Goal: Task Accomplishment & Management: Manage account settings

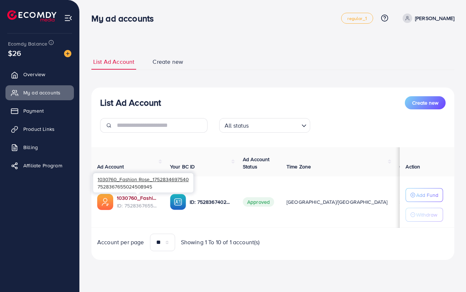
click at [134, 197] on link "1030760_Fashion Rose_1752834697540" at bounding box center [137, 197] width 41 height 7
click at [36, 131] on span "Product Links" at bounding box center [40, 128] width 31 height 7
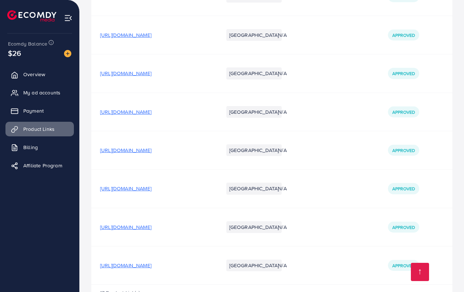
scroll to position [748, 0]
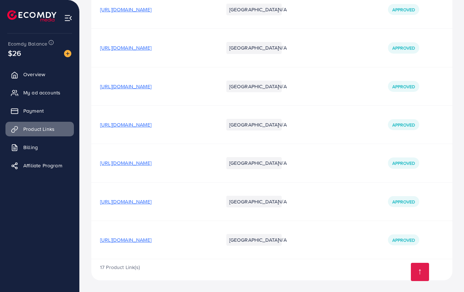
click at [151, 239] on span "https://fashionrose.store/products/breast-up-lifter-and-posture-corrector-remov…" at bounding box center [125, 239] width 51 height 7
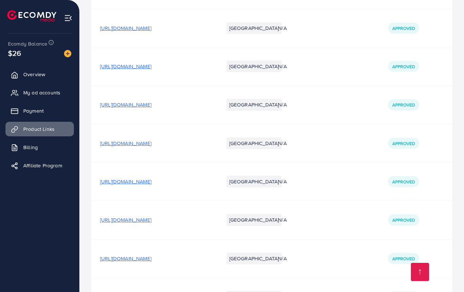
scroll to position [566, 0]
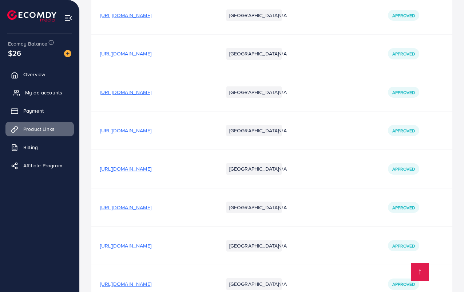
click at [51, 91] on span "My ad accounts" at bounding box center [43, 92] width 37 height 7
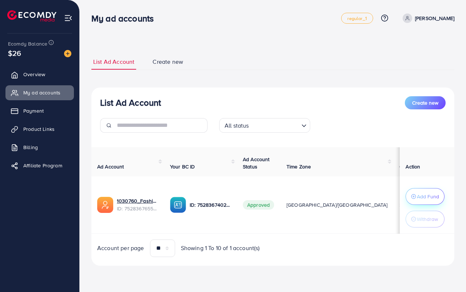
click at [424, 199] on p "Add Fund" at bounding box center [428, 196] width 22 height 9
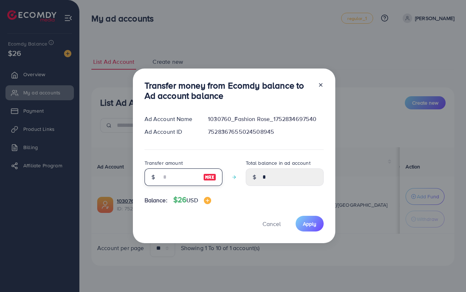
click at [162, 181] on input "number" at bounding box center [179, 176] width 36 height 17
type input "*"
type input "****"
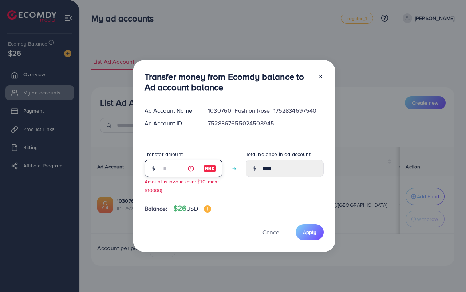
type input "**"
type input "*****"
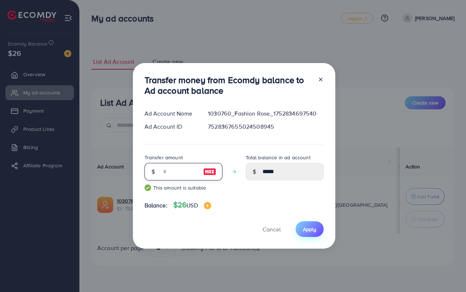
type input "**"
click at [306, 221] on button "Apply" at bounding box center [310, 229] width 28 height 16
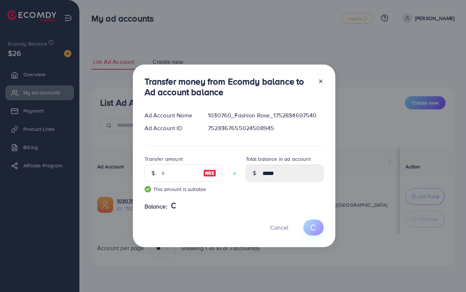
type input "*"
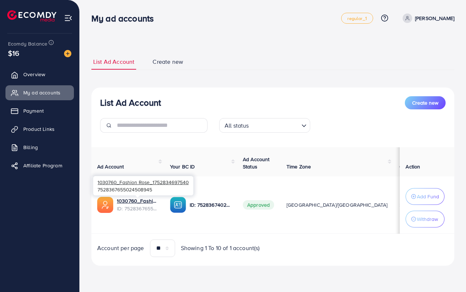
click at [130, 205] on span "ID: 7528367655024508945" at bounding box center [137, 208] width 41 height 7
click at [130, 203] on link "1030760_Fashion Rose_1752834697540" at bounding box center [137, 200] width 41 height 7
click at [22, 146] on link "Billing" at bounding box center [39, 147] width 68 height 15
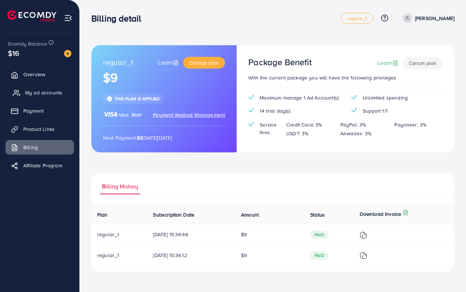
click at [45, 95] on span "My ad accounts" at bounding box center [43, 92] width 37 height 7
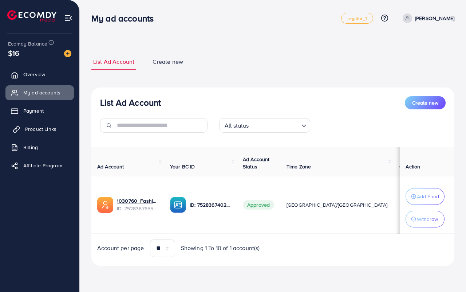
click at [39, 126] on span "Product Links" at bounding box center [40, 128] width 31 height 7
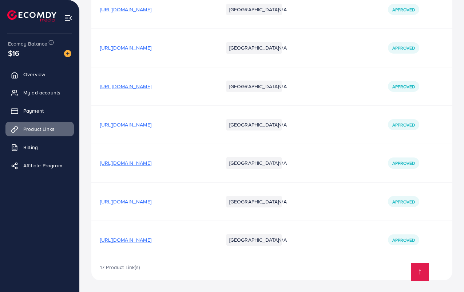
scroll to position [748, 0]
click at [134, 241] on span "https://fashionrose.store/products/breast-up-lifter-and-posture-corrector-remov…" at bounding box center [125, 239] width 51 height 7
click at [36, 89] on span "My ad accounts" at bounding box center [43, 92] width 37 height 7
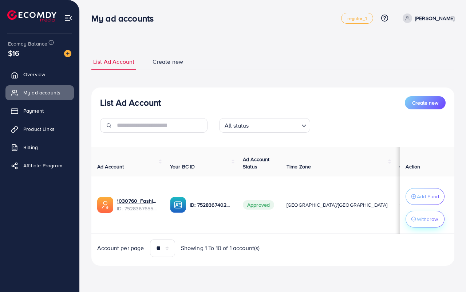
click at [434, 215] on p "Withdraw" at bounding box center [427, 218] width 21 height 9
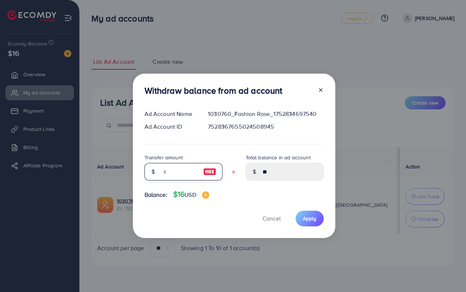
click at [186, 172] on input "text" at bounding box center [179, 171] width 36 height 17
type input "*"
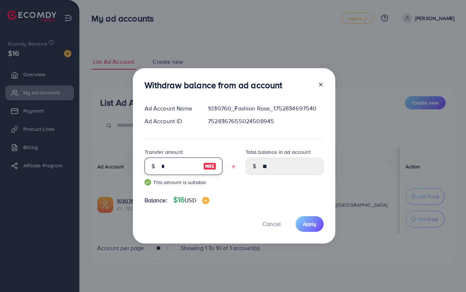
type input "****"
type input "*"
click at [308, 227] on span "Apply" at bounding box center [309, 223] width 13 height 7
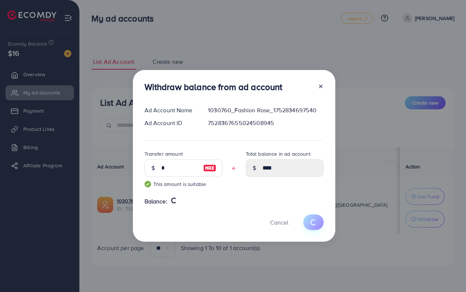
type input "**"
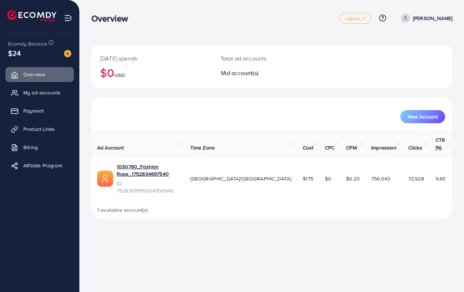
click at [47, 101] on ul "Overview My ad accounts Payment Product Links Billing Affiliate Program" at bounding box center [39, 122] width 79 height 116
click at [44, 88] on link "My ad accounts" at bounding box center [39, 92] width 68 height 15
